Goal: Transaction & Acquisition: Book appointment/travel/reservation

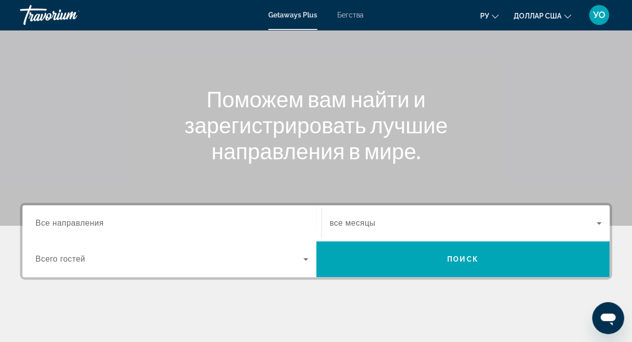
click at [117, 226] on input "Место назначения Все направления" at bounding box center [171, 224] width 273 height 12
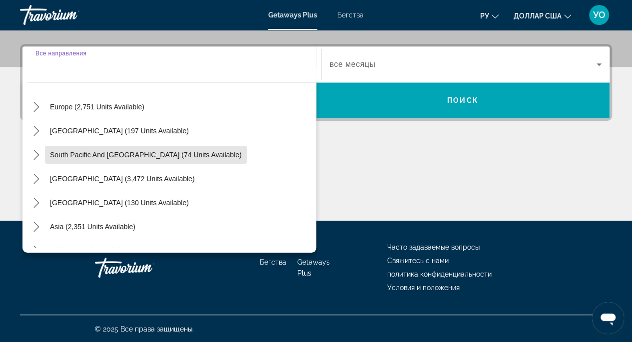
scroll to position [162, 0]
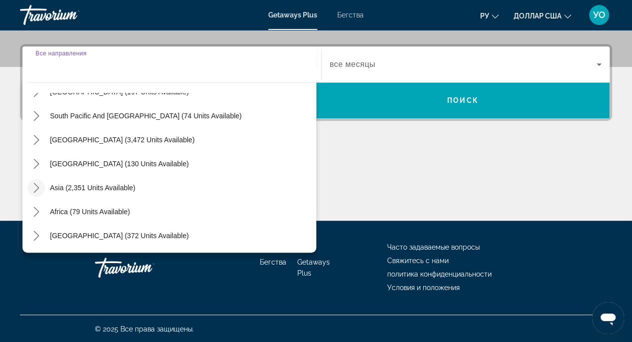
click at [39, 192] on mat-icon "Toggle Asia (2,351 units available) submenu" at bounding box center [35, 187] width 17 height 17
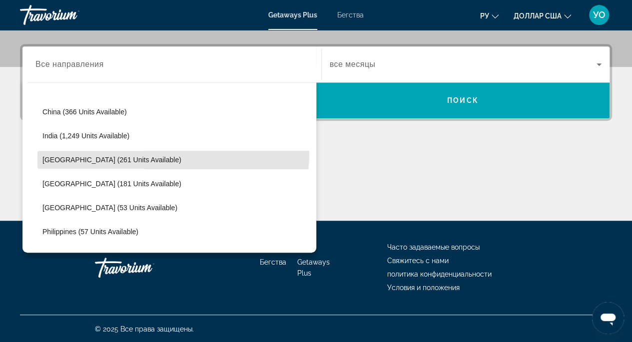
scroll to position [301, 0]
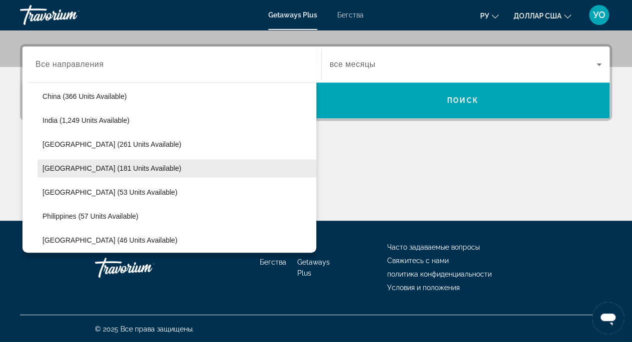
click at [79, 169] on span "[GEOGRAPHIC_DATA] (181 units available)" at bounding box center [111, 168] width 139 height 8
type input "**********"
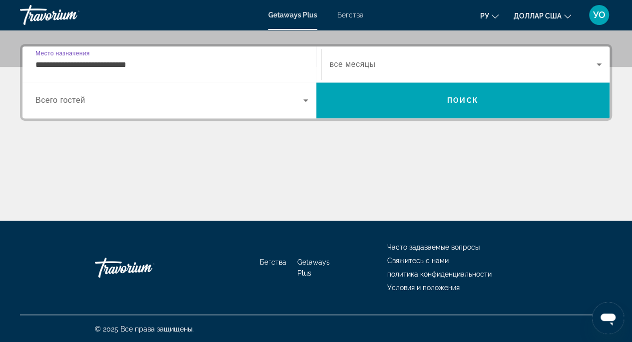
click at [292, 99] on span "Виджет поиска" at bounding box center [169, 100] width 268 height 12
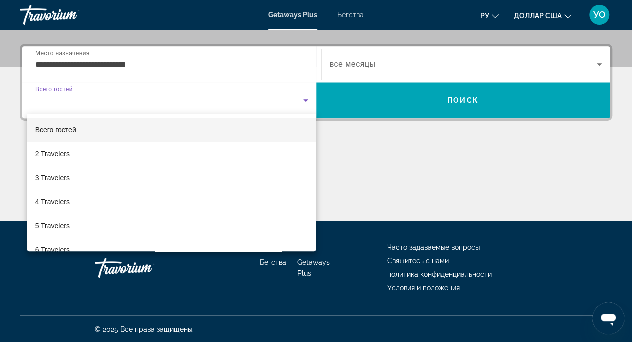
click at [294, 100] on div at bounding box center [316, 171] width 632 height 342
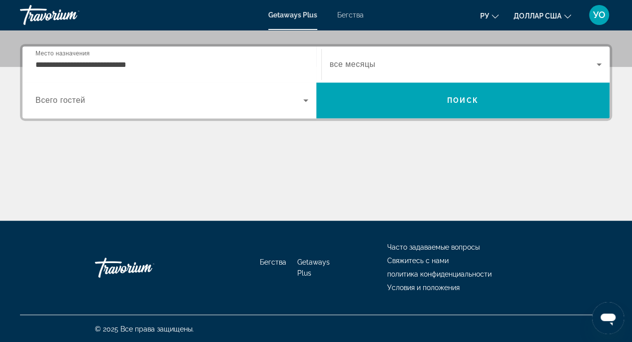
click at [304, 103] on icon "Виджет поиска" at bounding box center [306, 100] width 12 height 12
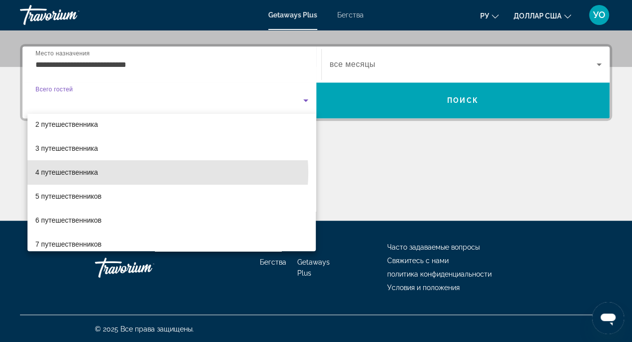
scroll to position [35, 0]
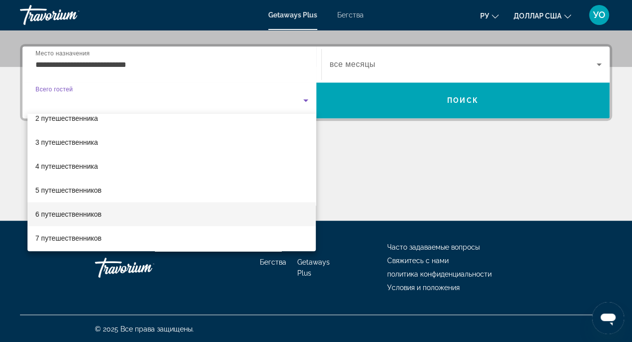
click at [87, 221] on mat-option "6 путешественников" at bounding box center [171, 214] width 289 height 24
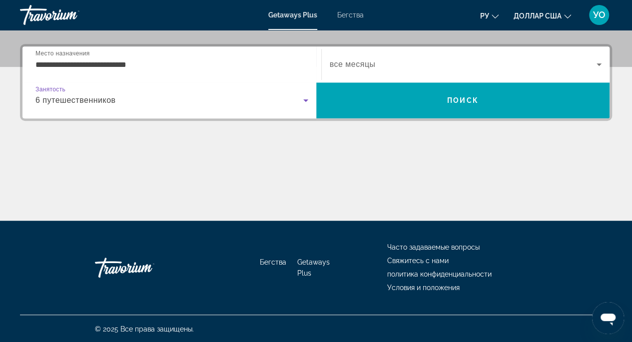
click at [589, 58] on span "Виджет поиска" at bounding box center [462, 64] width 267 height 12
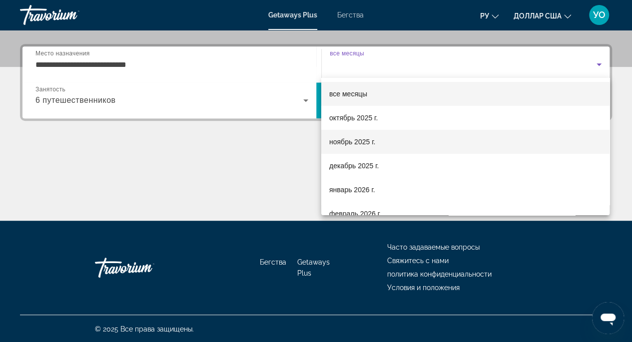
click at [353, 140] on font "ноябрь 2025 г." at bounding box center [352, 142] width 46 height 8
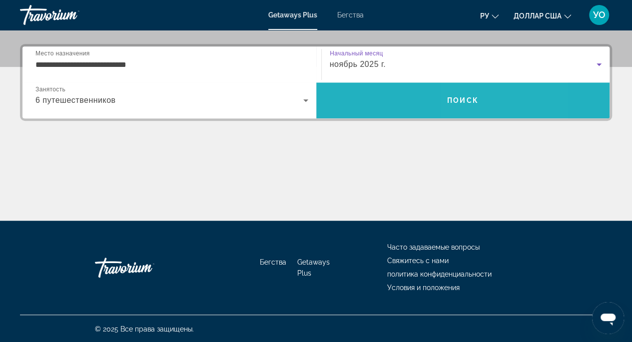
click at [484, 91] on span "Поиск" at bounding box center [463, 100] width 294 height 24
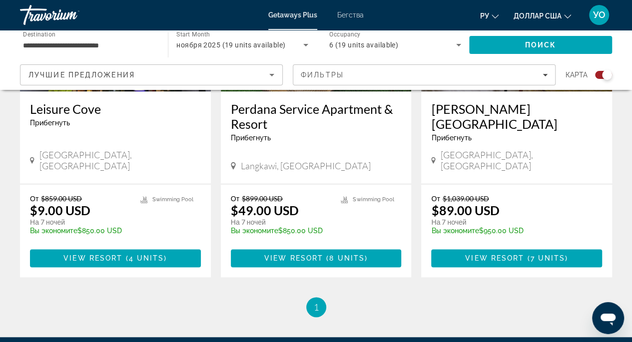
scroll to position [505, 0]
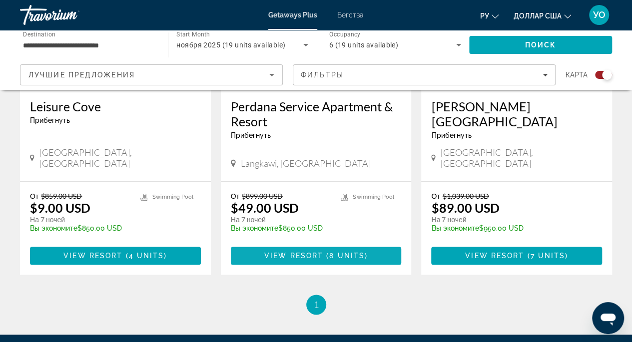
click at [330, 252] on span "8 units" at bounding box center [346, 256] width 35 height 8
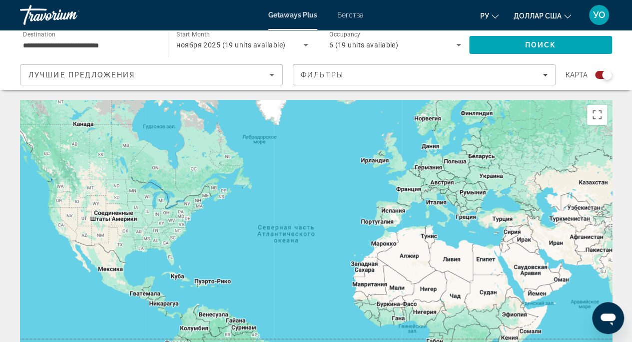
click at [355, 11] on font "Бегства" at bounding box center [350, 15] width 26 height 8
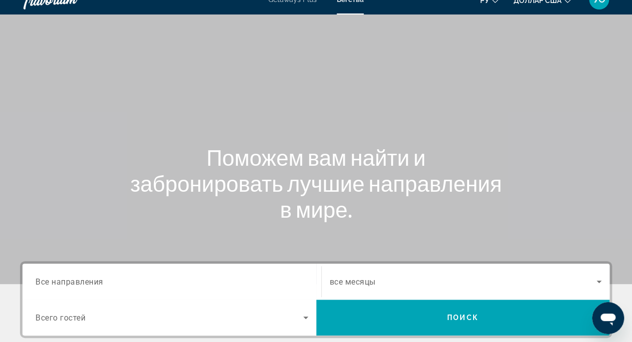
scroll to position [2, 0]
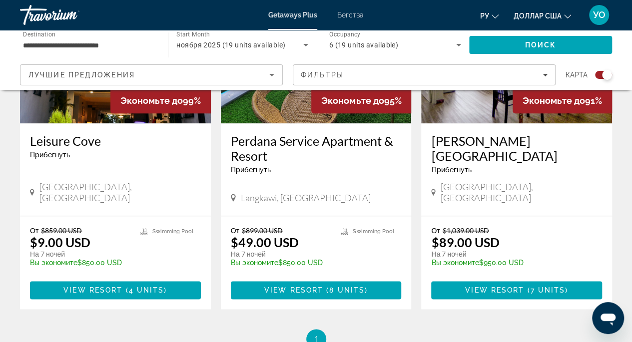
scroll to position [471, 0]
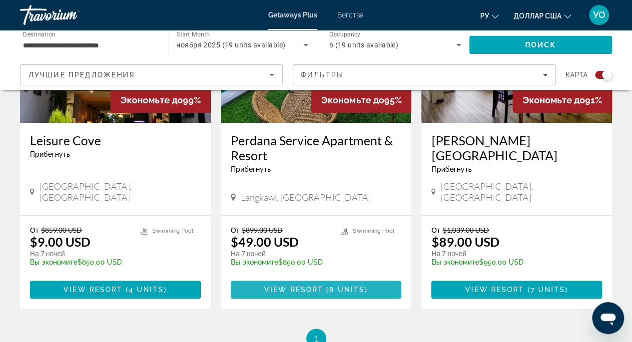
click at [338, 286] on span "8 units" at bounding box center [346, 290] width 35 height 8
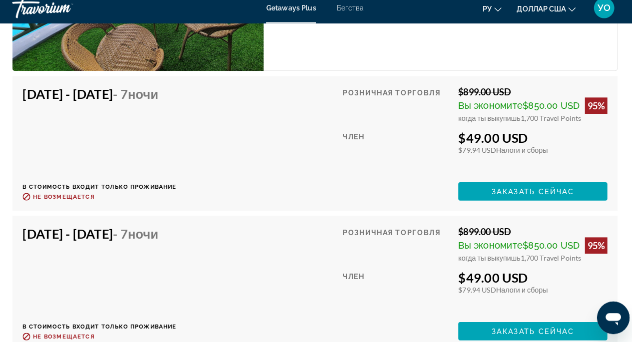
scroll to position [1955, 0]
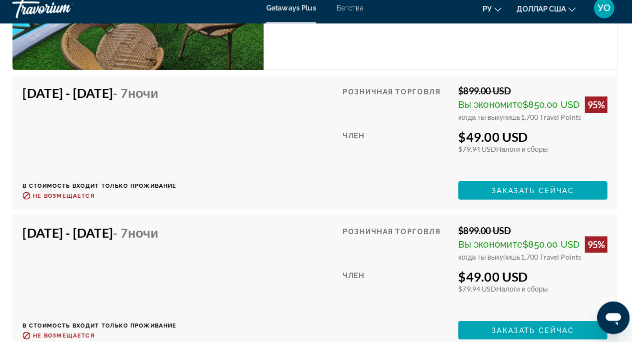
click at [34, 117] on div "[DATE] - [DATE] - 7 ночи В стоимость входит только проживание Возврат до : Не в…" at bounding box center [105, 146] width 151 height 112
click at [478, 193] on span "Основное содержание" at bounding box center [529, 193] width 146 height 24
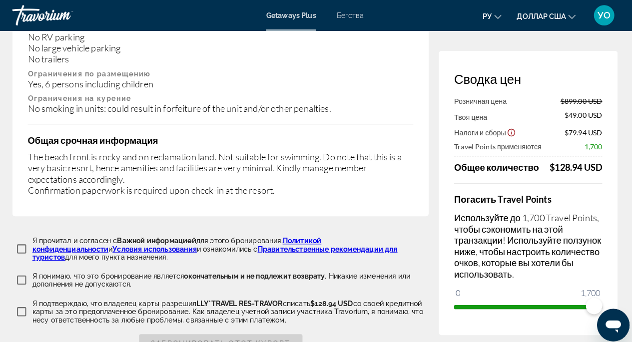
scroll to position [1700, 0]
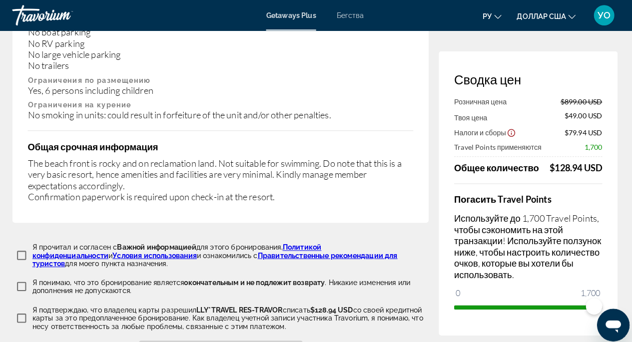
click at [342, 18] on font "Бегства" at bounding box center [350, 15] width 26 height 8
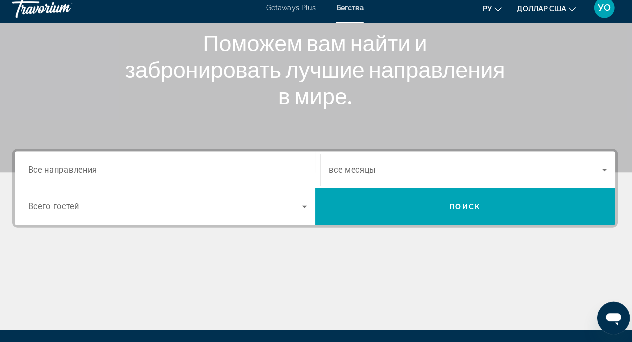
click at [190, 170] on input "Destination Все направления" at bounding box center [171, 174] width 273 height 12
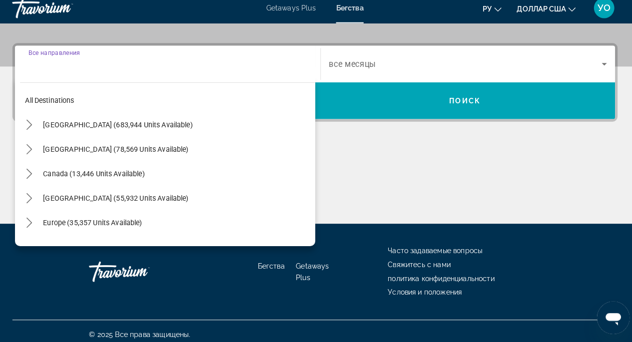
scroll to position [233, 0]
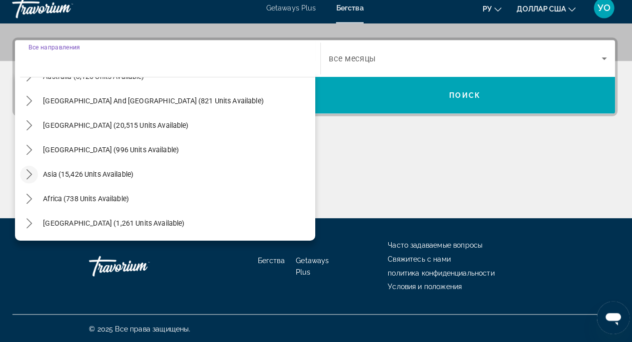
click at [34, 177] on icon "Toggle Asia (15,426 units available) submenu" at bounding box center [36, 178] width 10 height 10
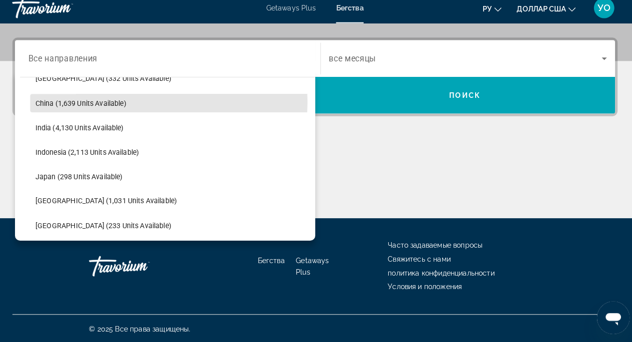
scroll to position [306, 0]
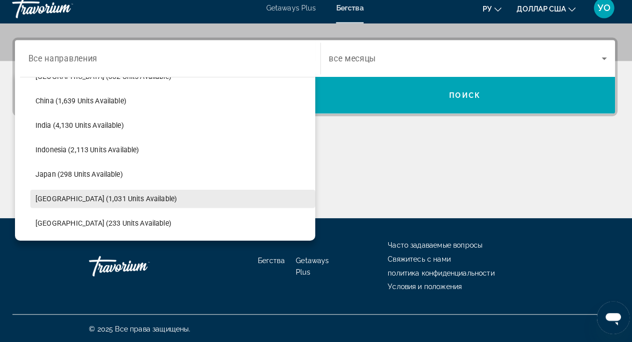
click at [62, 205] on span "Select destination: Malaysia (1,031 units available)" at bounding box center [176, 202] width 279 height 24
type input "**********"
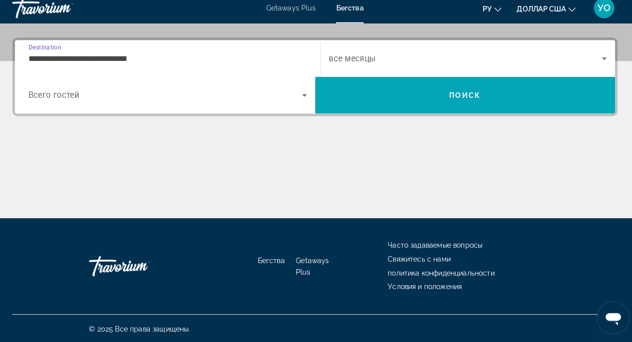
click at [300, 101] on icon "Search widget" at bounding box center [306, 100] width 12 height 12
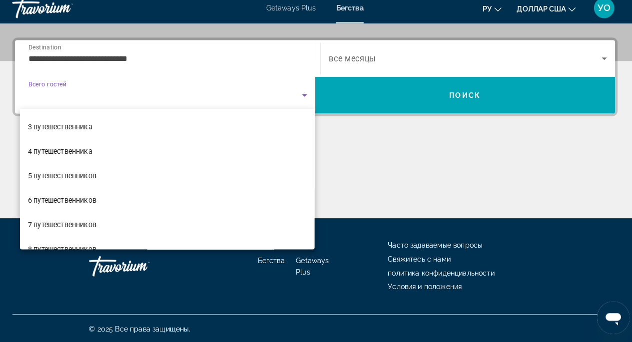
scroll to position [48, 0]
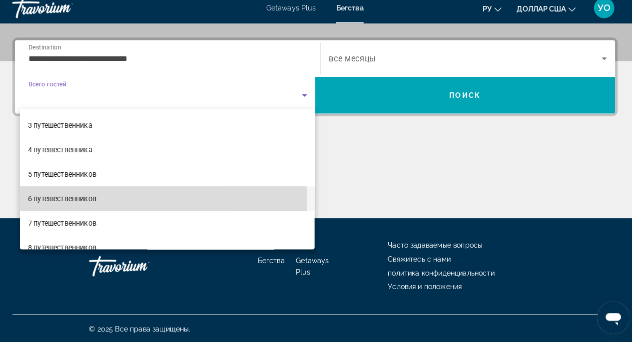
click at [83, 206] on span "6 путешественников" at bounding box center [68, 202] width 67 height 12
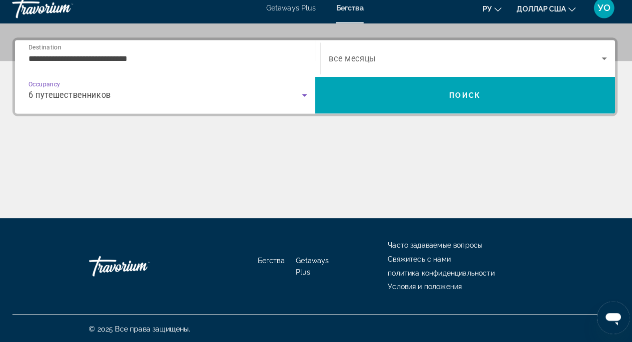
click at [594, 59] on icon "Search widget" at bounding box center [599, 64] width 12 height 12
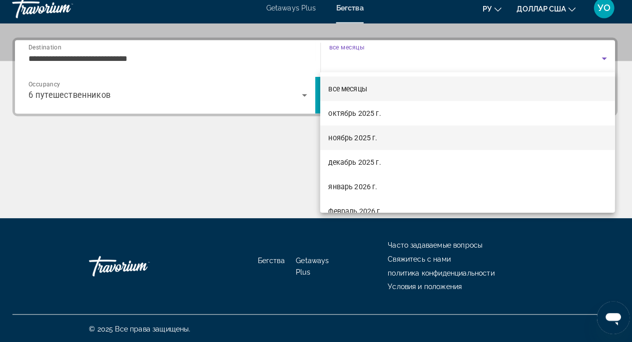
click at [359, 146] on span "ноябрь 2025 г." at bounding box center [353, 142] width 48 height 12
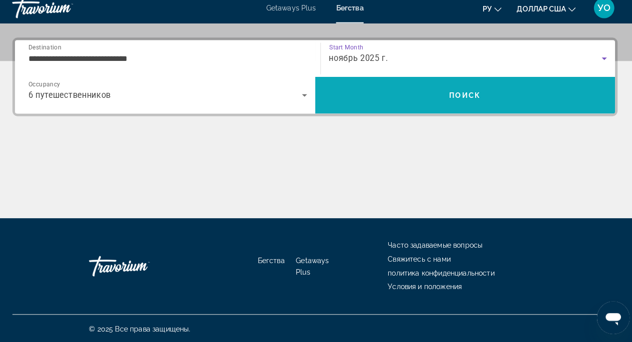
click at [495, 89] on span "Search" at bounding box center [463, 100] width 294 height 24
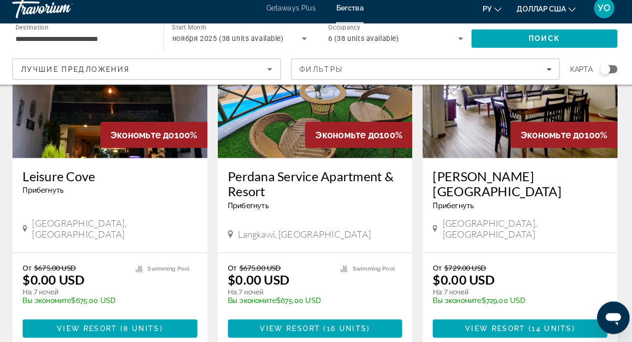
scroll to position [144, 0]
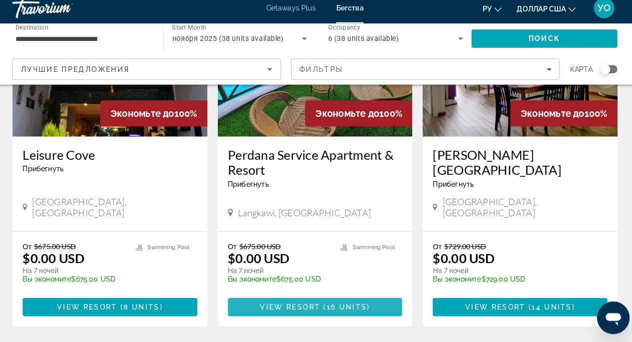
click at [341, 301] on span "Основное содержание" at bounding box center [316, 308] width 171 height 24
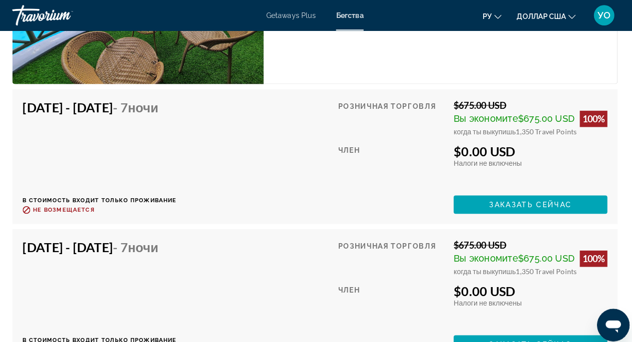
scroll to position [1954, 0]
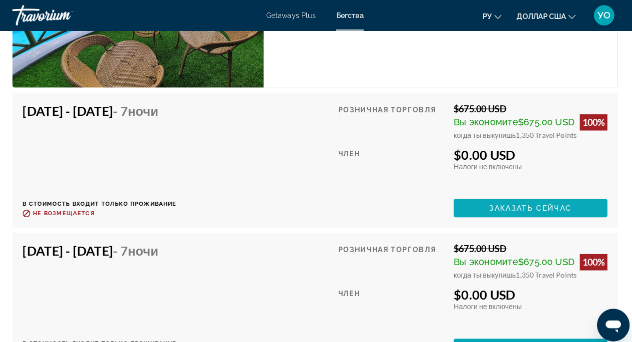
click at [550, 202] on span "Заказать сейчас" at bounding box center [526, 204] width 81 height 8
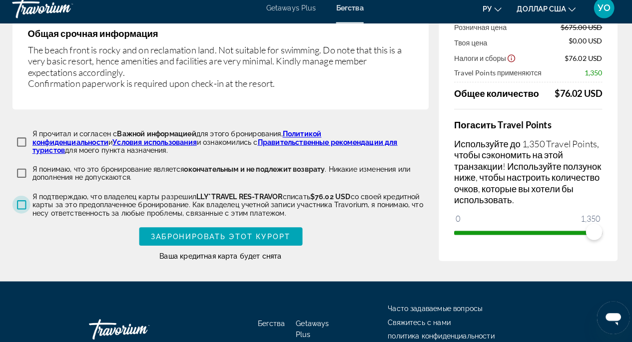
scroll to position [1814, 0]
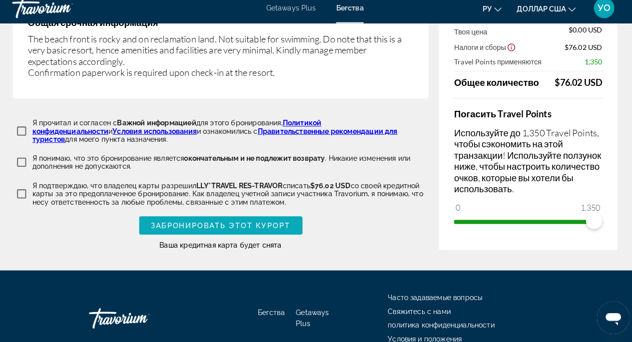
click at [239, 224] on span "Забронировать этот курорт" at bounding box center [223, 228] width 137 height 8
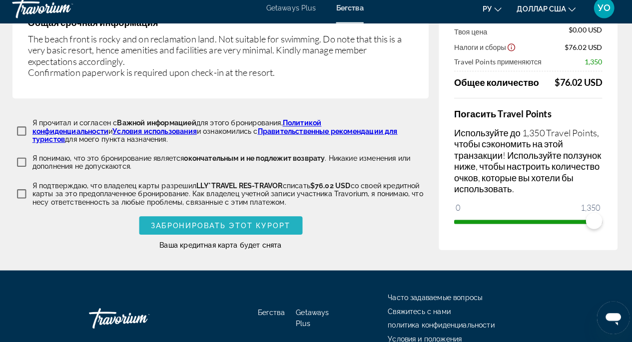
scroll to position [299, 0]
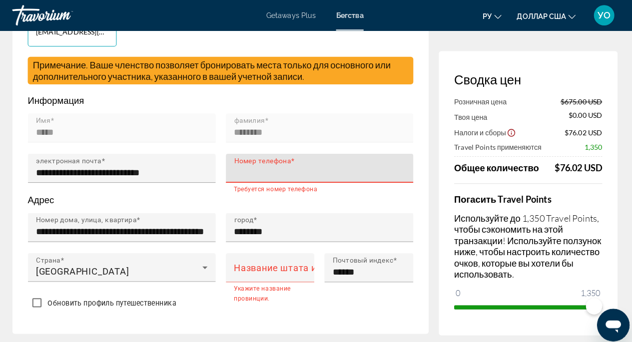
type input "*"
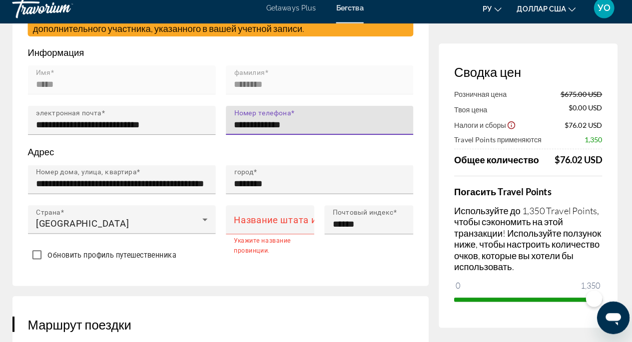
scroll to position [343, 0]
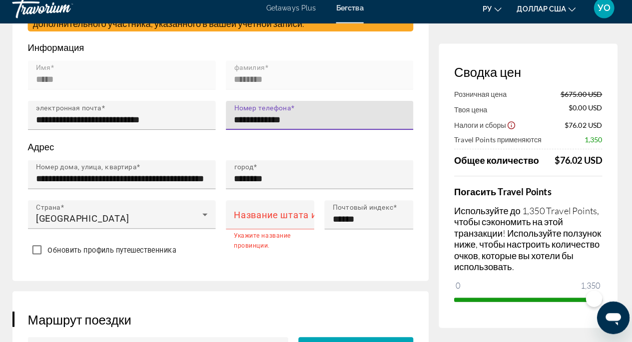
type input "**********"
click at [253, 223] on input "Название штата или провинции" at bounding box center [275, 222] width 77 height 12
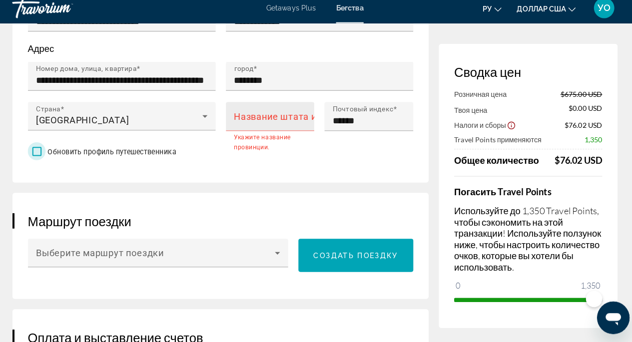
scroll to position [440, 0]
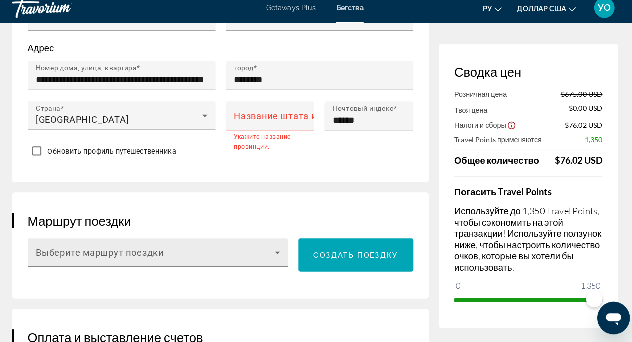
click at [279, 253] on icon "Основное содержание" at bounding box center [279, 254] width 5 height 2
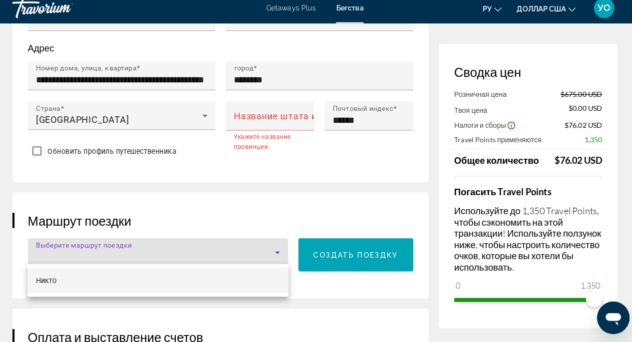
click at [128, 250] on div at bounding box center [316, 171] width 632 height 342
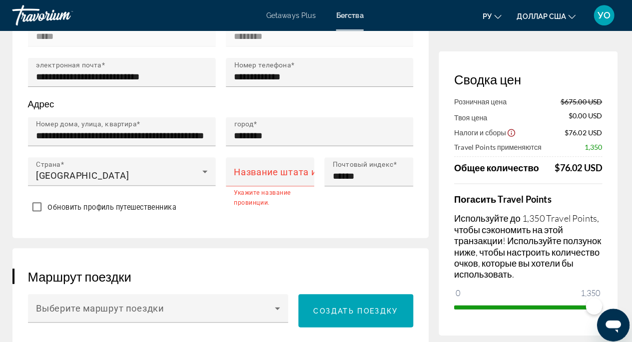
scroll to position [391, 0]
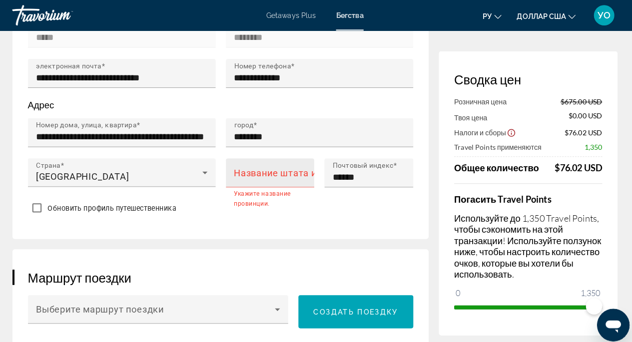
click at [259, 167] on mat-label "Название штата или провинции" at bounding box center [308, 169] width 142 height 10
click at [259, 167] on input "Название штата или провинции" at bounding box center [275, 173] width 77 height 12
type input "*"
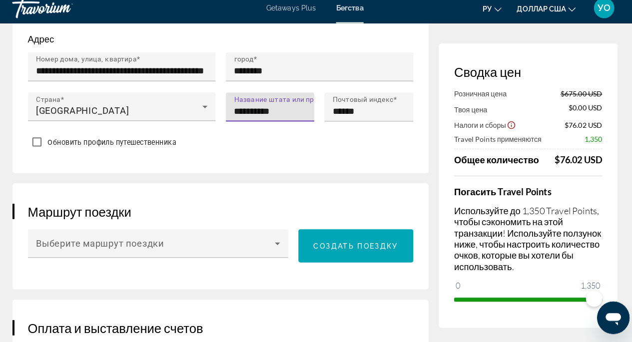
scroll to position [449, 0]
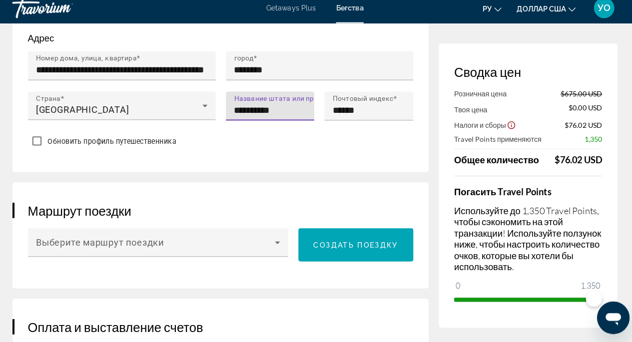
type input "**********"
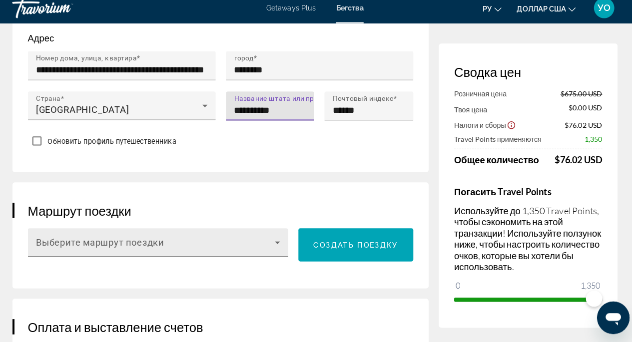
click at [168, 243] on span "Основное содержание" at bounding box center [160, 249] width 234 height 12
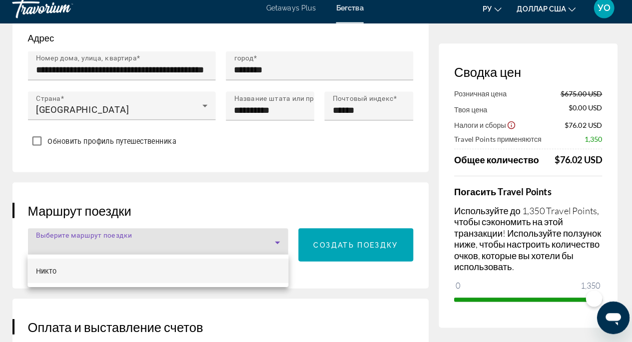
click at [230, 266] on mat-option "Никто" at bounding box center [162, 272] width 255 height 24
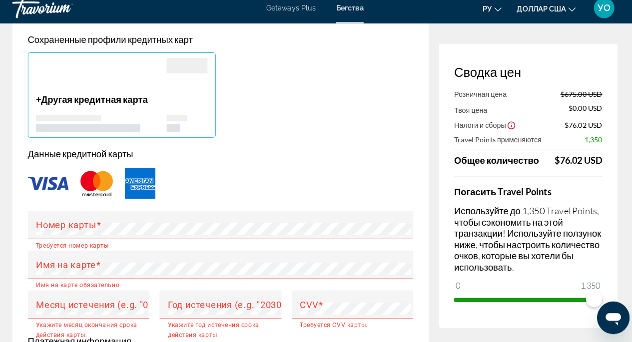
scroll to position [755, 0]
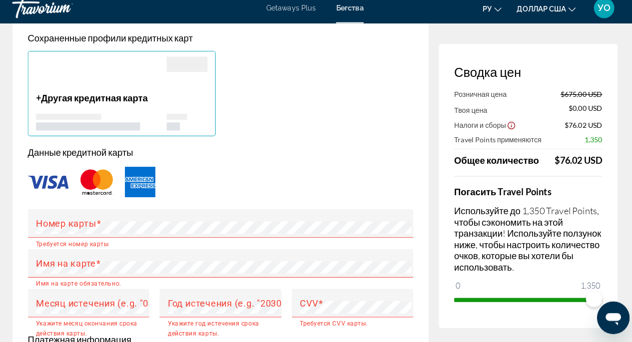
click at [102, 177] on img "Основное содержание" at bounding box center [102, 185] width 40 height 33
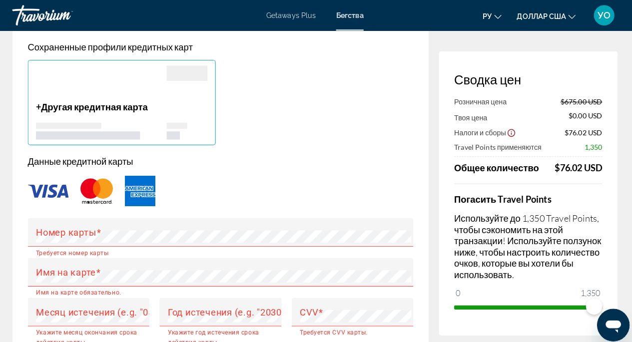
scroll to position [754, 0]
click at [107, 178] on img "Основное содержание" at bounding box center [102, 186] width 40 height 33
click at [102, 182] on img "Основное содержание" at bounding box center [102, 186] width 40 height 33
click at [45, 102] on p "+ Другая кредитная карта" at bounding box center [107, 104] width 128 height 11
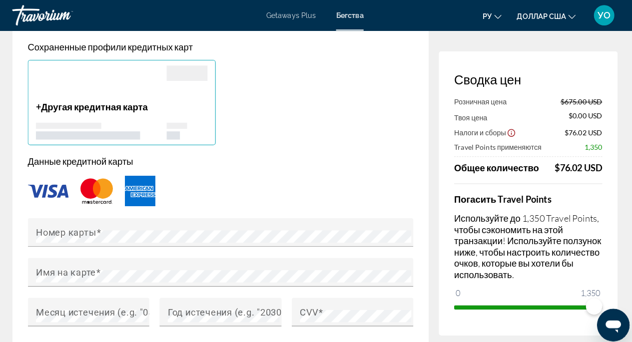
click at [89, 108] on div "+ Другая кредитная карта" at bounding box center [107, 117] width 128 height 37
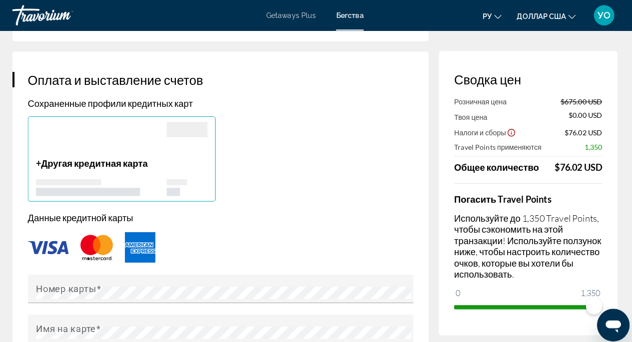
scroll to position [698, 0]
click at [100, 101] on p "Сохраненные профили кредитных карт" at bounding box center [223, 101] width 377 height 11
click at [48, 103] on p "Сохраненные профили кредитных карт" at bounding box center [223, 101] width 377 height 11
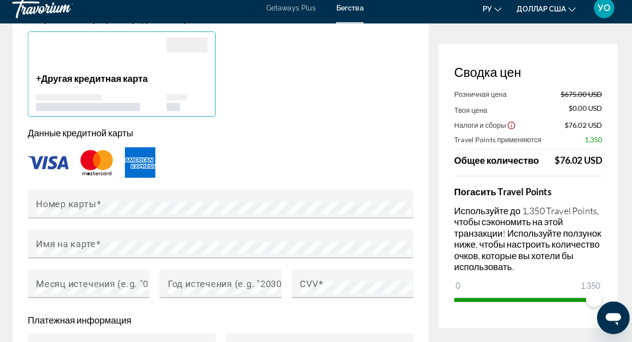
scroll to position [788, 0]
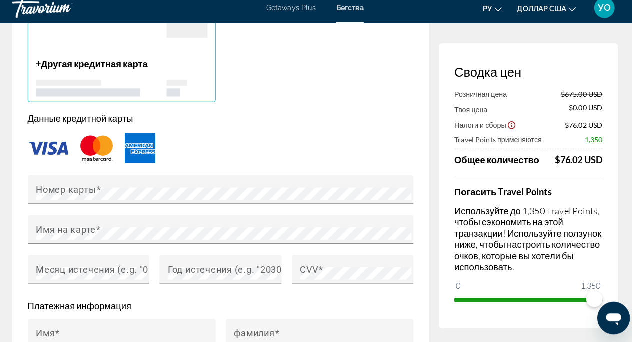
click at [103, 147] on img "Основное содержание" at bounding box center [102, 152] width 40 height 33
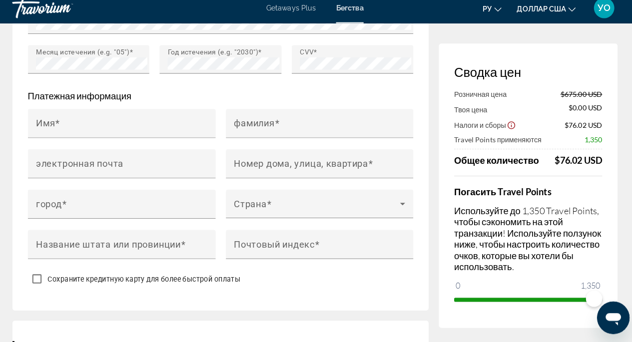
scroll to position [996, 0]
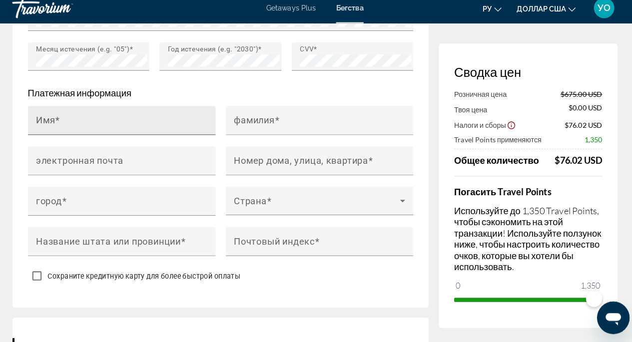
click at [53, 121] on mat-label "Имя" at bounding box center [52, 124] width 19 height 10
click at [53, 123] on input "Имя" at bounding box center [130, 129] width 174 height 12
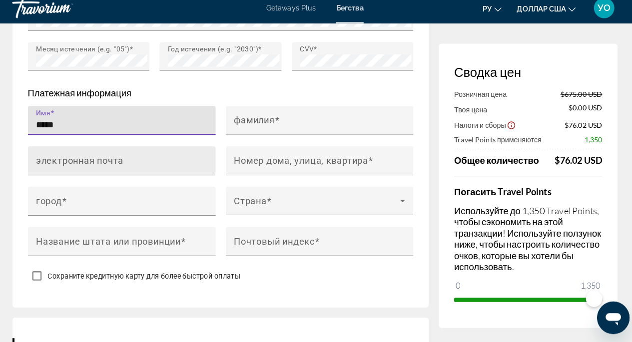
type input "*****"
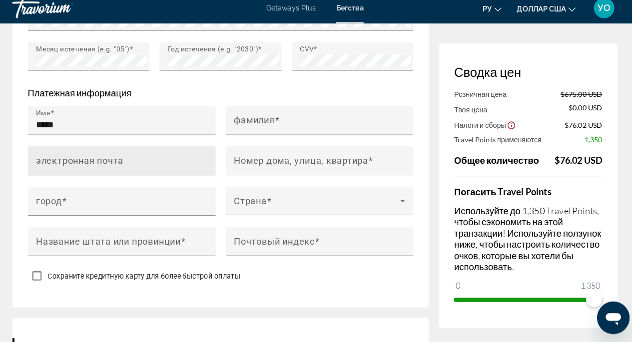
click at [71, 163] on mat-label "электронная почта" at bounding box center [86, 164] width 86 height 10
click at [71, 163] on input "электронная почта" at bounding box center [130, 169] width 174 height 12
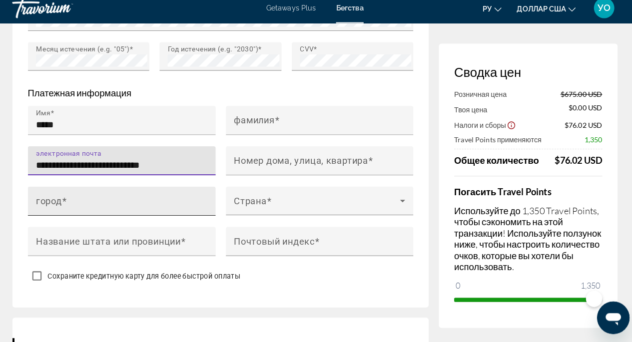
type input "**********"
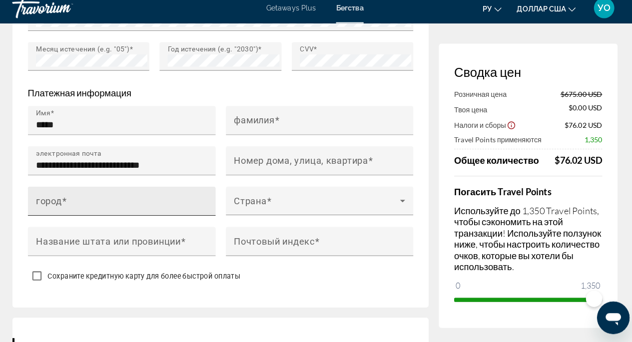
click at [53, 202] on mat-label "город" at bounding box center [55, 203] width 25 height 10
click at [53, 202] on input "город" at bounding box center [130, 208] width 174 height 12
type input "*"
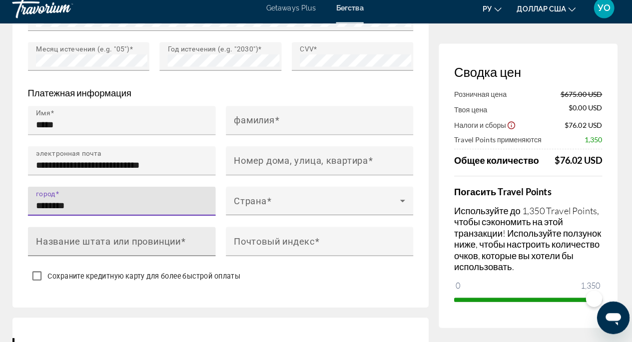
type input "********"
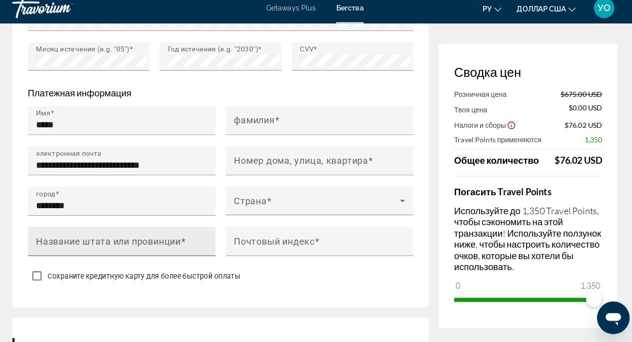
click at [98, 242] on mat-label "Название штата или провинции" at bounding box center [114, 243] width 142 height 10
click at [98, 242] on input "Название штата или провинции" at bounding box center [130, 248] width 174 height 12
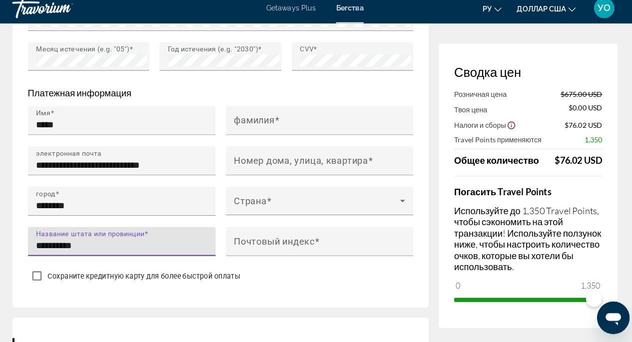
type input "**********"
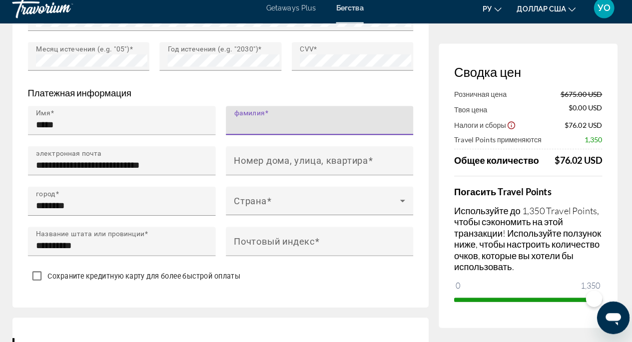
click at [297, 123] on input "фамилия" at bounding box center [324, 129] width 174 height 12
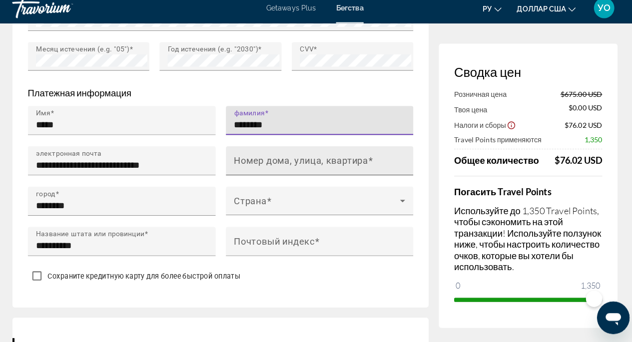
type input "********"
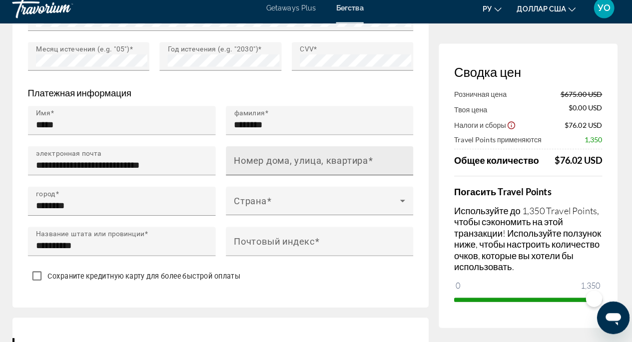
click at [287, 161] on mat-label "Номер дома, улица, квартира" at bounding box center [302, 164] width 131 height 10
click at [287, 163] on input "Номер дома, улица, квартира" at bounding box center [324, 169] width 174 height 12
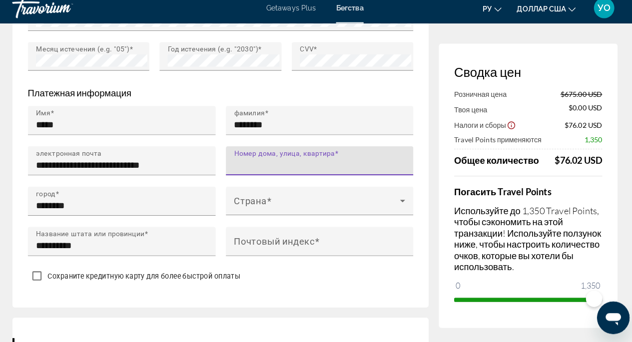
type input "*"
click at [257, 166] on input "******" at bounding box center [324, 169] width 174 height 12
click at [256, 164] on input "**" at bounding box center [324, 169] width 174 height 12
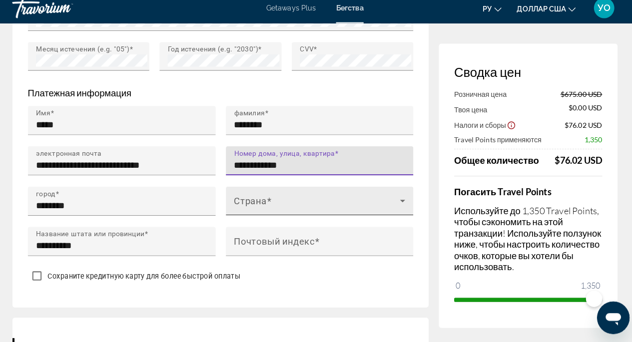
type input "**********"
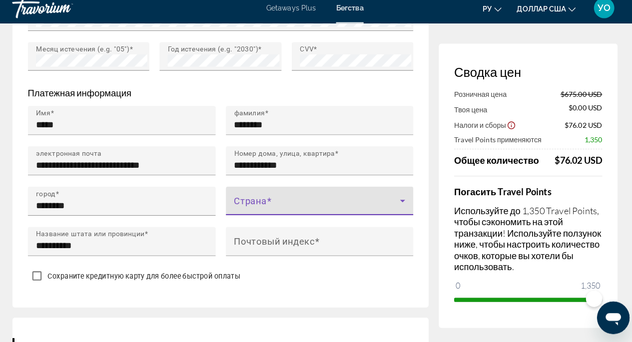
click at [269, 202] on span "Основное содержание" at bounding box center [318, 208] width 163 height 12
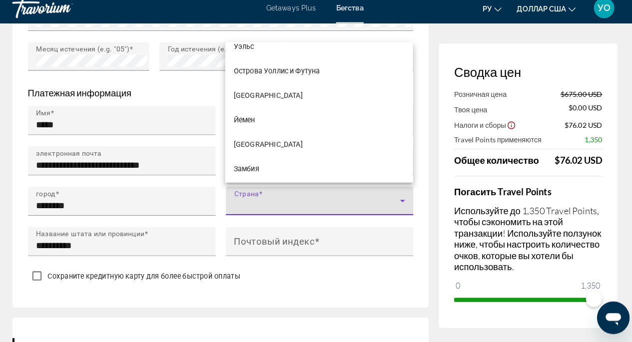
scroll to position [6053, 0]
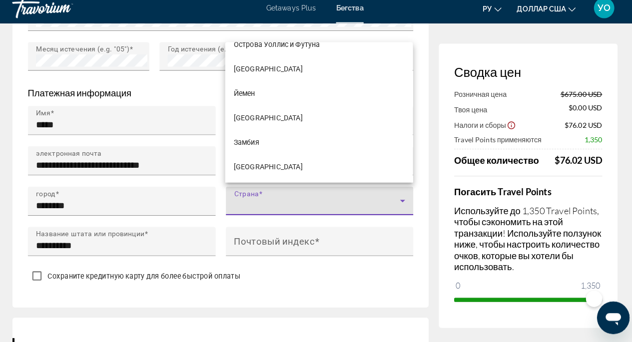
click at [285, 205] on div at bounding box center [316, 171] width 632 height 342
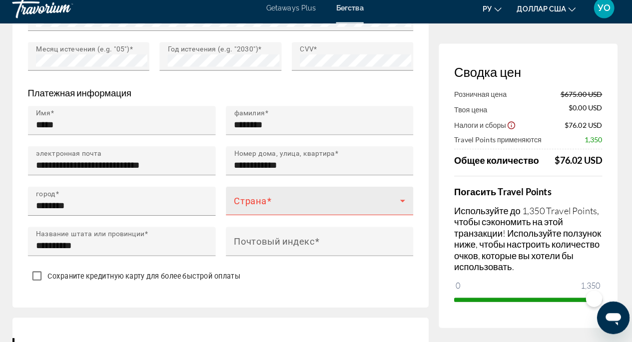
click at [275, 202] on span "Основное содержание" at bounding box center [318, 208] width 163 height 12
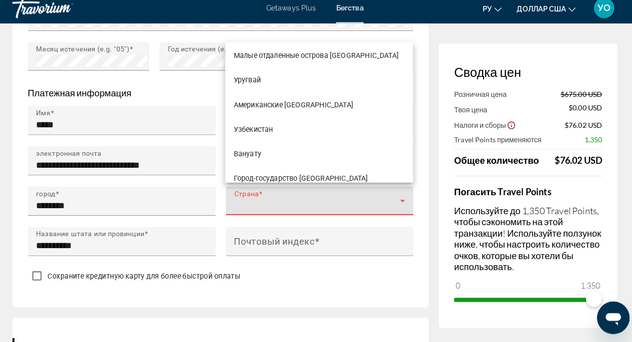
scroll to position [5827, 0]
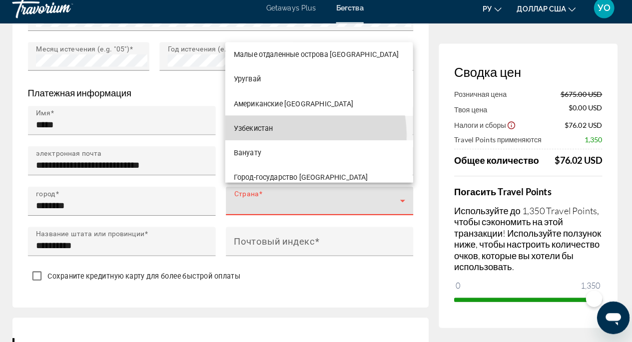
click at [278, 140] on mat-option "Узбекистан" at bounding box center [319, 132] width 183 height 24
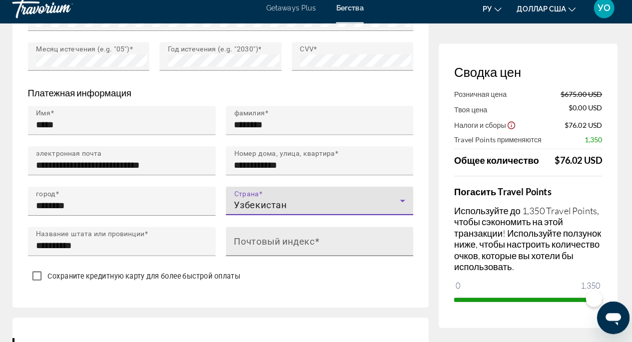
click at [258, 244] on mat-label "Почтовый индекс" at bounding box center [276, 243] width 79 height 10
click at [258, 244] on input "Почтовый индекс" at bounding box center [324, 248] width 174 height 12
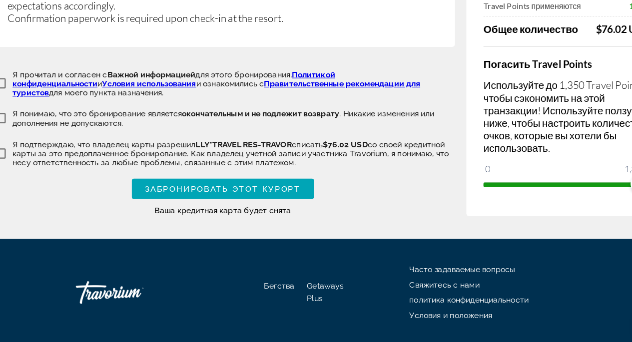
scroll to position [1852, 0]
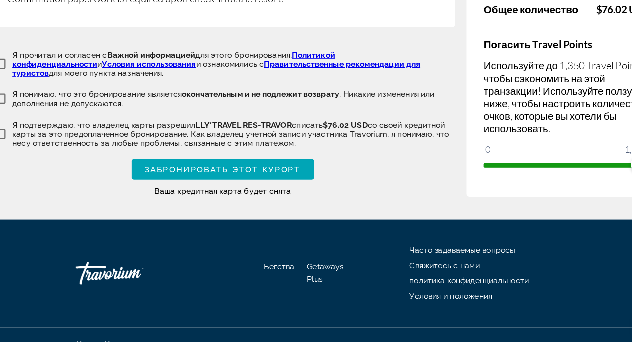
type input "******"
click at [269, 186] on span "Забронировать этот курорт" at bounding box center [223, 190] width 137 height 8
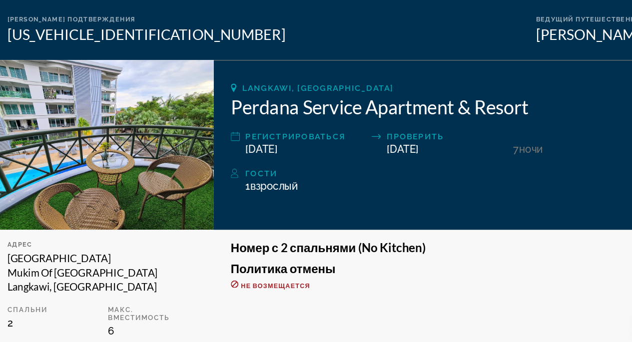
scroll to position [68, 0]
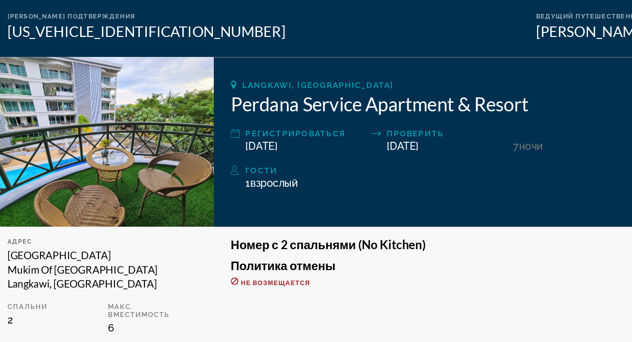
click at [149, 158] on img "Основное содержание" at bounding box center [118, 166] width 196 height 149
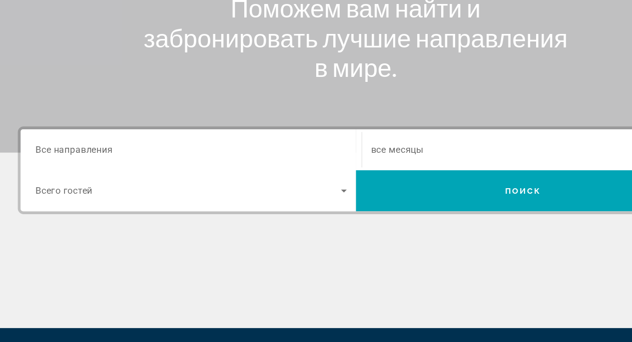
click at [118, 169] on input "Destination Все направления" at bounding box center [171, 174] width 273 height 12
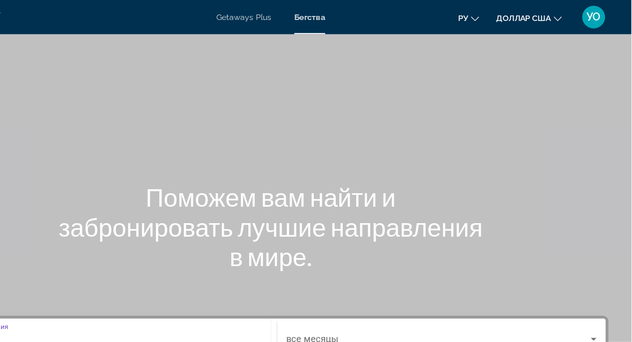
click at [598, 14] on font "УО" at bounding box center [599, 14] width 12 height 10
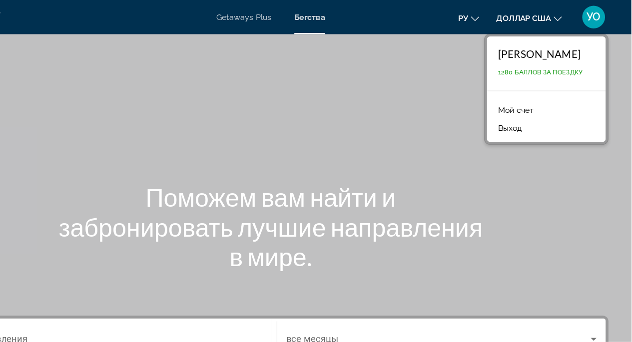
click at [545, 51] on font "[PERSON_NAME]" at bounding box center [551, 47] width 72 height 11
click at [555, 67] on div "[PERSON_NAME] 1280 баллов за поездку" at bounding box center [557, 55] width 104 height 47
click at [535, 66] on font "1280 баллов за поездку" at bounding box center [552, 63] width 74 height 6
click at [536, 66] on font "1280 баллов за поездку" at bounding box center [552, 63] width 74 height 6
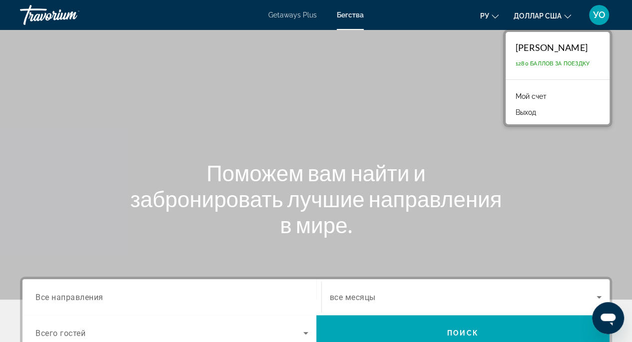
click at [557, 60] on font "1280 баллов за поездку" at bounding box center [552, 63] width 74 height 6
click at [532, 94] on font "Мой счет" at bounding box center [530, 96] width 31 height 8
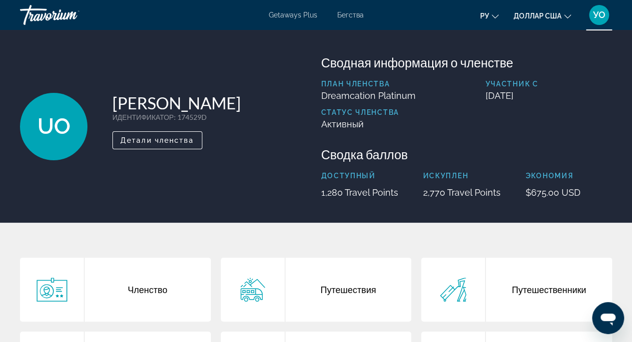
click at [345, 295] on div "Путешествия" at bounding box center [348, 290] width 126 height 64
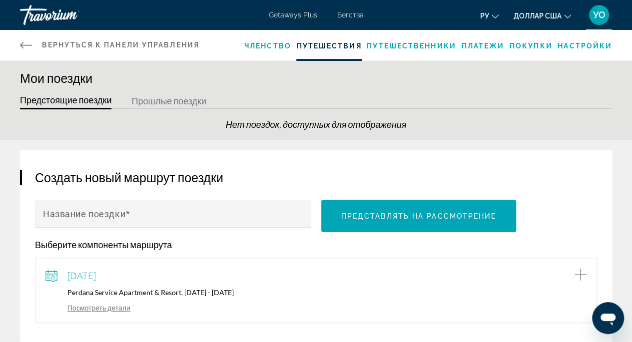
click at [159, 263] on div "[DATE] Perdana Service Apartment & Resort, [DATE] - [DATE] Посмотреть детали" at bounding box center [316, 290] width 562 height 65
click at [160, 274] on div "[DATE]" at bounding box center [315, 275] width 541 height 15
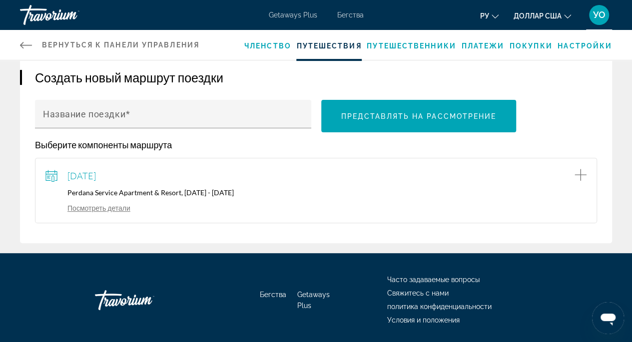
scroll to position [132, 0]
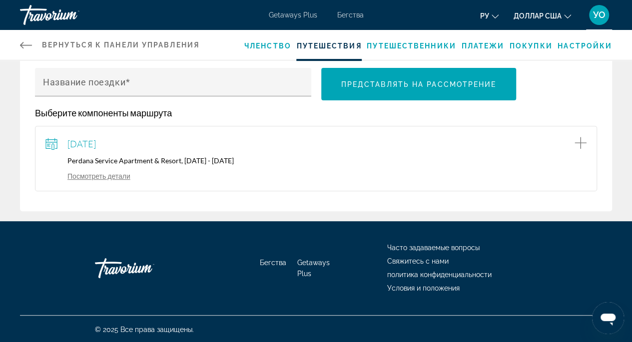
click at [119, 167] on div "[DATE] Perdana Service Apartment & Resort, [DATE] - [DATE] Посмотреть детали" at bounding box center [315, 158] width 541 height 44
click at [140, 164] on div "[DATE] Perdana Service Apartment & Resort, [DATE] - [DATE] Посмотреть детали" at bounding box center [315, 158] width 541 height 44
click at [100, 176] on link "Посмотреть детали" at bounding box center [87, 176] width 85 height 8
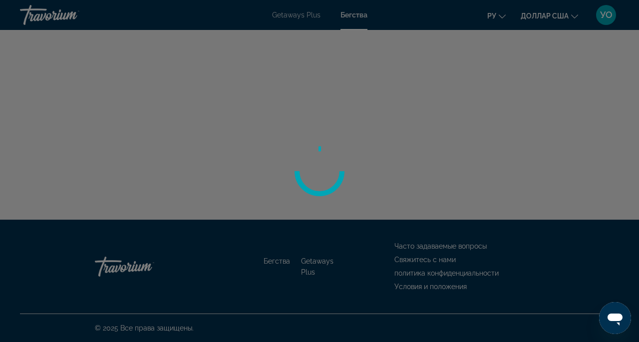
click at [100, 176] on div "Перейти к общему содержанию Getaways Plus Бегства ру Английский Español француз…" at bounding box center [319, 171] width 639 height 342
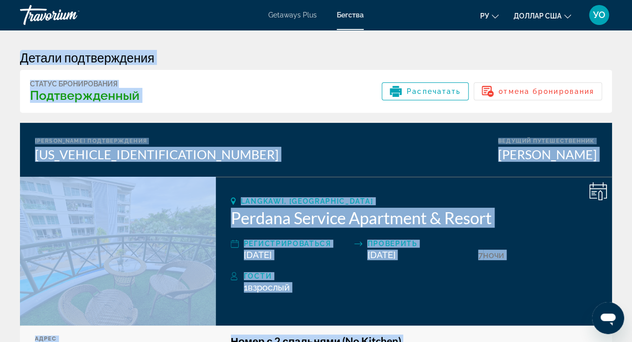
click at [302, 80] on div "Статус бронирования Подтвержденный Распечатать отмена бронирования" at bounding box center [316, 91] width 592 height 43
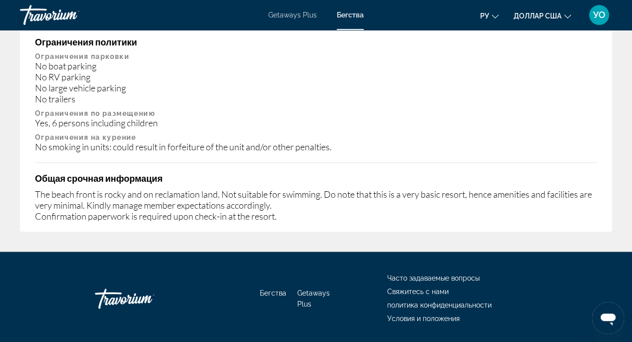
scroll to position [561, 0]
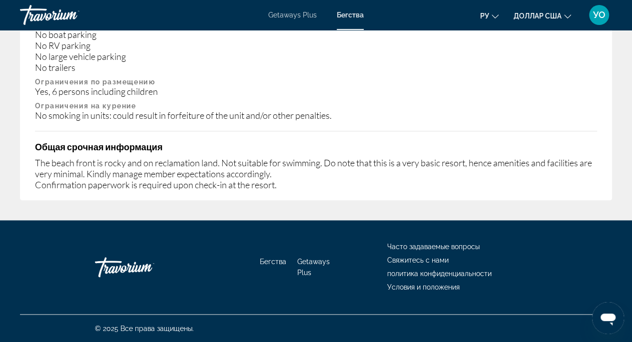
click at [278, 175] on div "The beach front is rocky and on reclamation land. Not suitable for swimming. Do…" at bounding box center [316, 173] width 562 height 33
click at [327, 184] on div "The beach front is rocky and on reclamation land. Not suitable for swimming. Do…" at bounding box center [316, 173] width 562 height 33
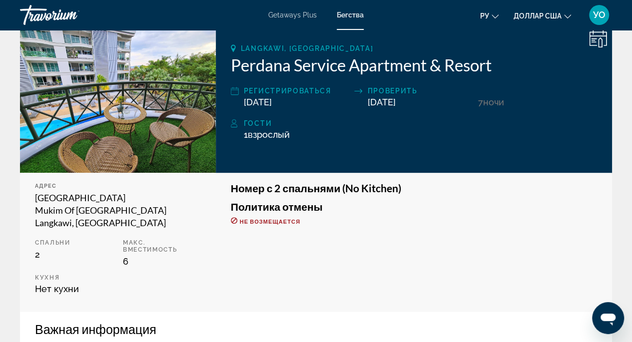
scroll to position [151, 0]
